Goal: Transaction & Acquisition: Purchase product/service

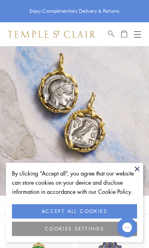
click at [94, 208] on button "ACCEPT ALL COOKIES" at bounding box center [74, 211] width 125 height 14
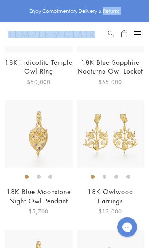
scroll to position [474, 0]
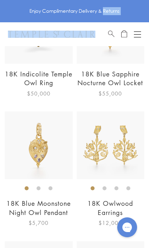
click at [53, 204] on link "18K Blue Moonstone Night Owl Pendant" at bounding box center [38, 208] width 64 height 18
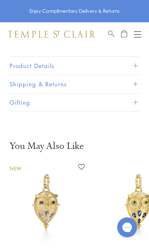
scroll to position [310, 0]
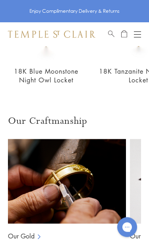
click at [123, 128] on div "Our Gold Our Gemstones" at bounding box center [128, 184] width 240 height 113
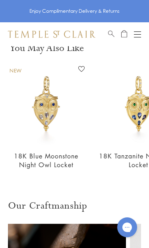
scroll to position [408, 0]
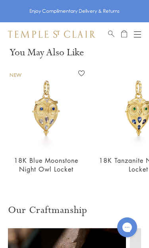
click at [64, 158] on link "18K Blue Moonstone Night Owl Locket" at bounding box center [46, 165] width 64 height 18
